Goal: Information Seeking & Learning: Learn about a topic

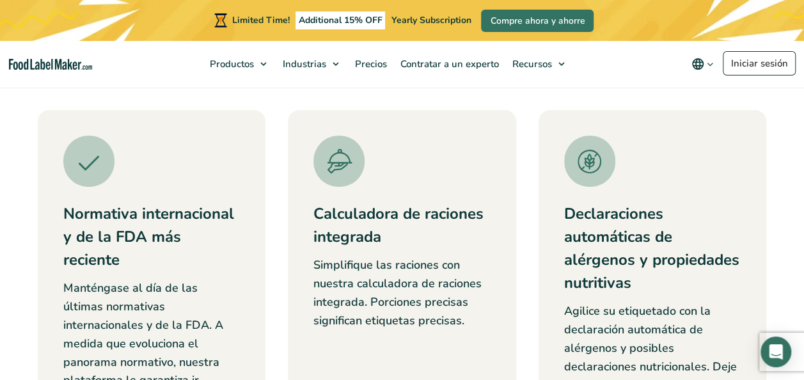
scroll to position [512, 0]
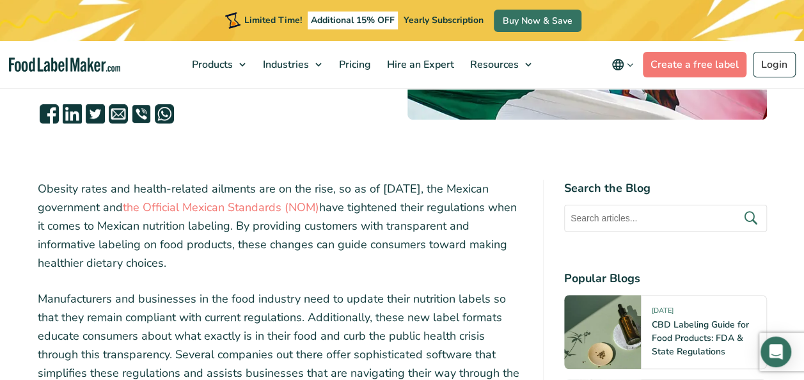
scroll to position [664, 0]
